Goal: Information Seeking & Learning: Compare options

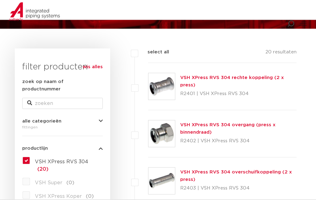
scroll to position [71, 0]
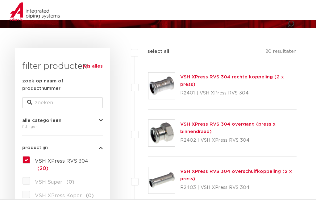
click at [44, 176] on label "VSH Super (0)" at bounding box center [52, 181] width 44 height 10
click at [30, 176] on label "VSH Super (0)" at bounding box center [52, 181] width 44 height 10
click at [30, 155] on label "VSH XPress RVS 304 (20)" at bounding box center [66, 163] width 73 height 17
click at [0, 0] on input "VSH XPress RVS 304 (20)" at bounding box center [0, 0] width 0 height 0
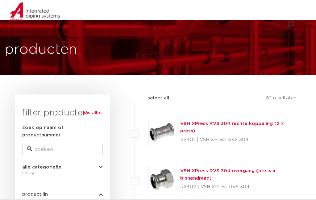
scroll to position [33, 0]
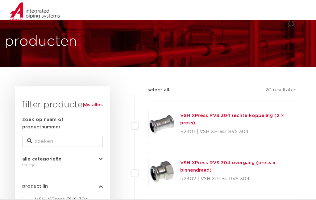
click at [163, 122] on img at bounding box center [162, 124] width 27 height 27
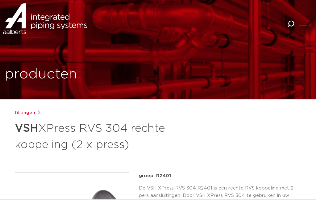
click at [25, 111] on link "fittingen" at bounding box center [25, 112] width 20 height 7
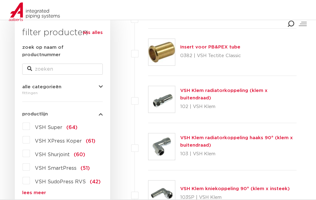
scroll to position [101, 0]
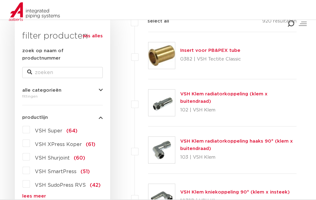
click at [97, 88] on button "alle categorieën" at bounding box center [62, 90] width 81 height 5
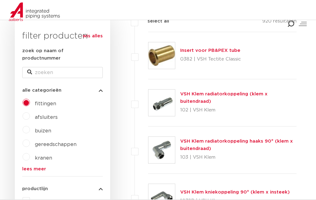
click at [30, 125] on label "buizen" at bounding box center [40, 130] width 21 height 10
click at [44, 129] on span "buizen" at bounding box center [43, 131] width 16 height 5
click at [49, 129] on span "buizen" at bounding box center [43, 131] width 16 height 5
click at [51, 115] on span "afsluiters" at bounding box center [46, 117] width 23 height 5
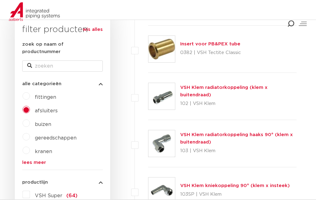
scroll to position [107, 0]
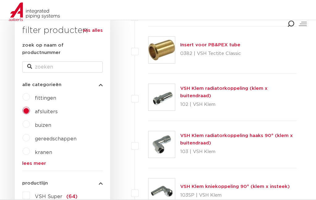
click at [102, 83] on icon "button" at bounding box center [101, 85] width 4 height 5
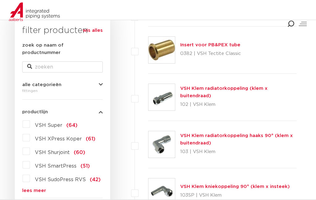
click at [48, 83] on span "alle categorieën" at bounding box center [41, 85] width 39 height 5
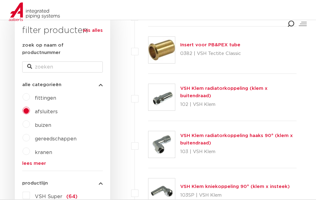
click at [49, 123] on span "buizen" at bounding box center [43, 125] width 16 height 5
click at [49, 119] on label "buizen" at bounding box center [40, 124] width 21 height 10
click at [46, 123] on span "buizen" at bounding box center [43, 125] width 16 height 5
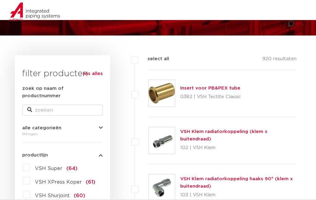
scroll to position [56, 0]
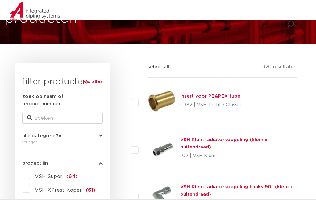
click at [103, 134] on icon "button" at bounding box center [101, 136] width 4 height 5
click at [30, 171] on label "buizen" at bounding box center [40, 176] width 21 height 10
click at [46, 174] on span "buizen" at bounding box center [43, 176] width 16 height 5
click at [44, 174] on span "buizen" at bounding box center [43, 176] width 16 height 5
